Goal: Check status: Check status

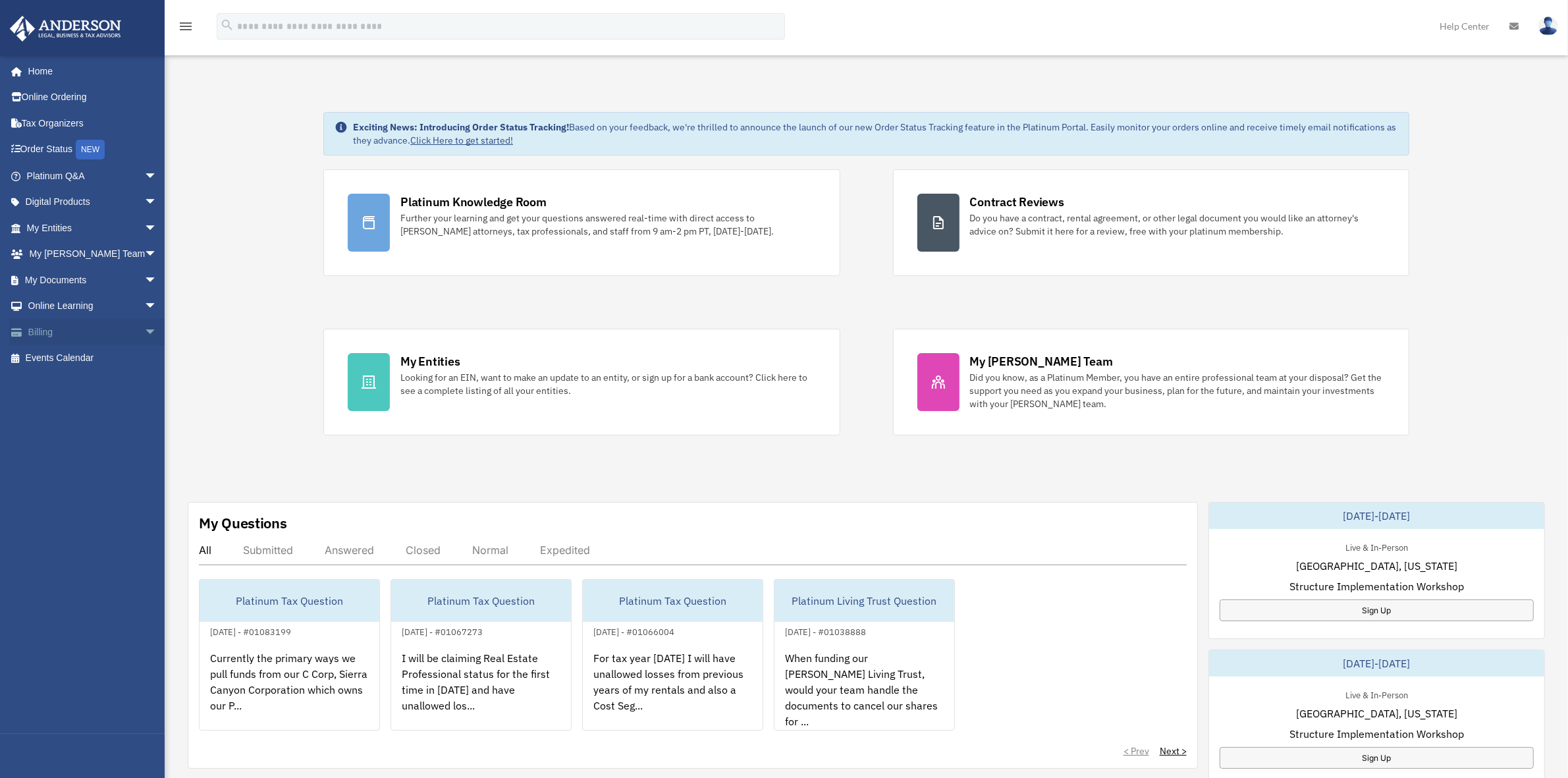
click at [144, 328] on span "arrow_drop_down" at bounding box center [157, 332] width 26 height 27
click at [112, 353] on link "$ Open Invoices" at bounding box center [97, 359] width 158 height 27
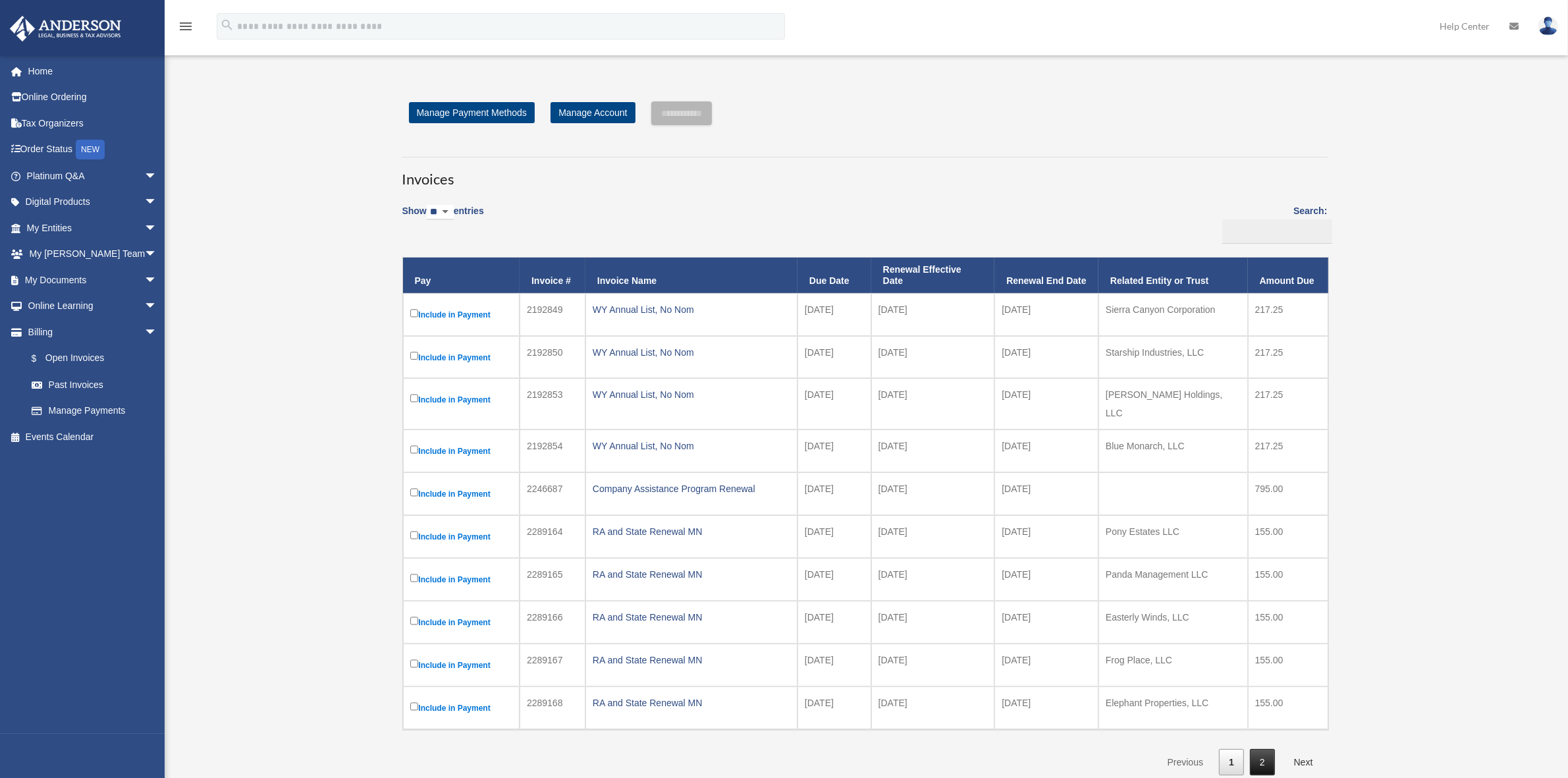
click at [1253, 759] on link "2" at bounding box center [1262, 762] width 25 height 27
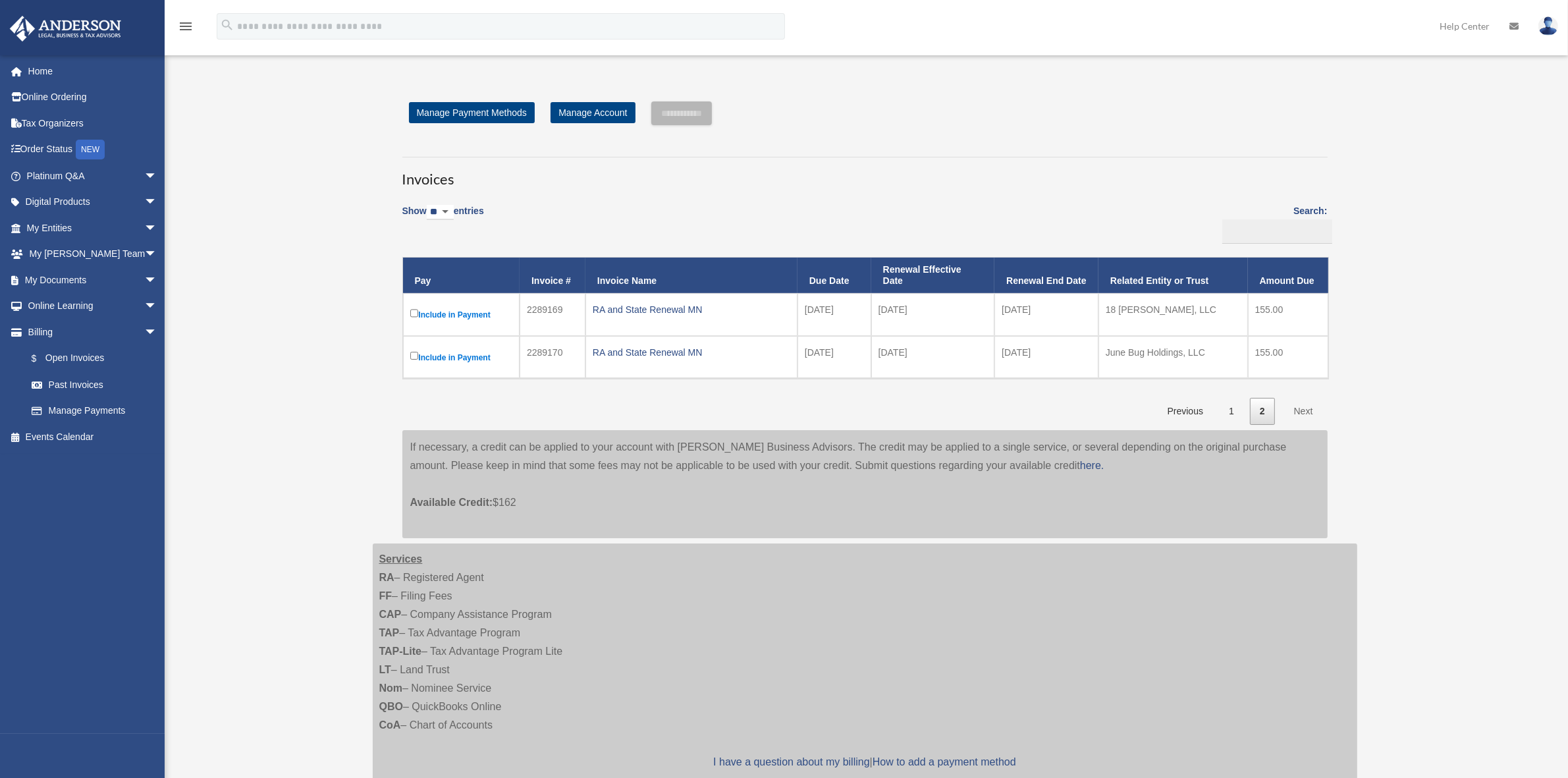
click at [1542, 20] on img at bounding box center [1548, 25] width 20 height 19
click at [1293, 118] on link "Logout" at bounding box center [1350, 115] width 132 height 27
